Goal: Find specific page/section: Find specific page/section

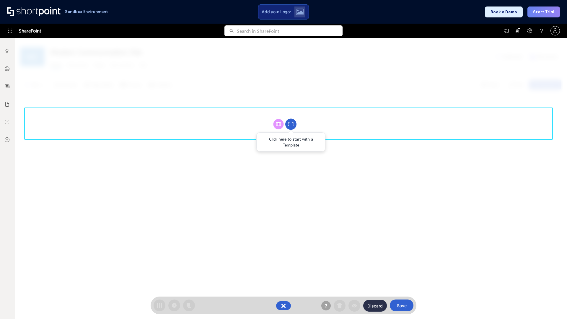
click at [291, 124] on circle at bounding box center [290, 124] width 11 height 11
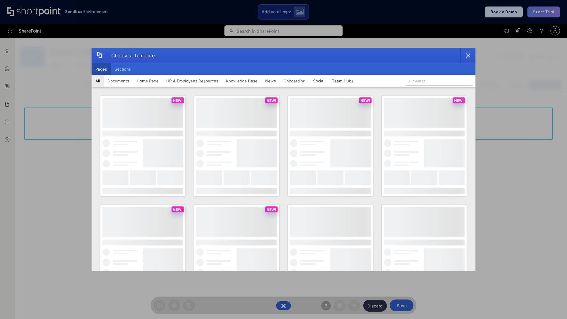
click at [101, 69] on button "Pages" at bounding box center [100, 69] width 19 height 12
type input "Knowledge Portal 1"
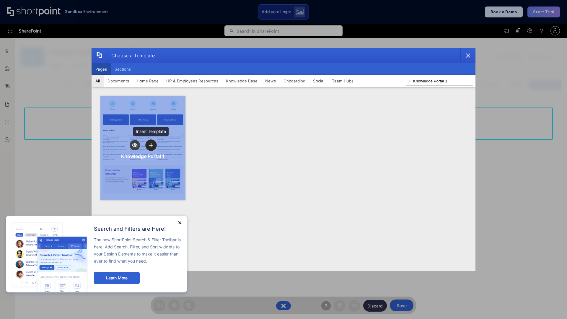
click at [151, 145] on icon "template selector" at bounding box center [151, 145] width 4 height 4
